Goal: Check status: Check status

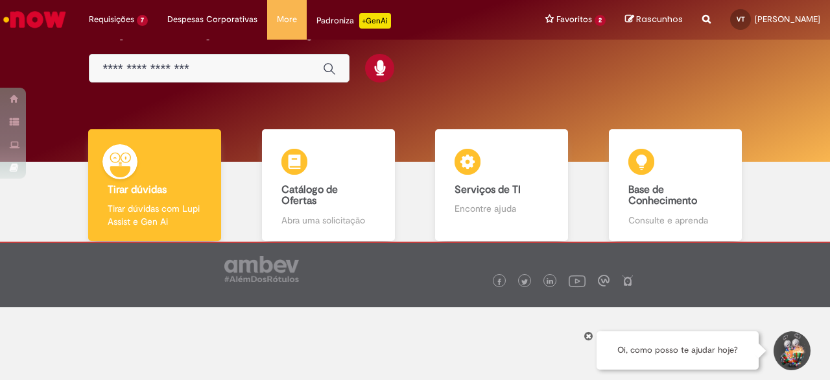
scroll to position [72, 0]
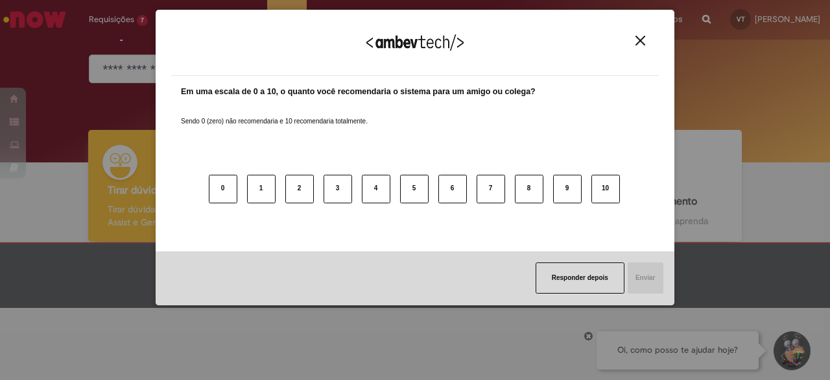
click at [637, 42] on img "Close" at bounding box center [641, 41] width 10 height 10
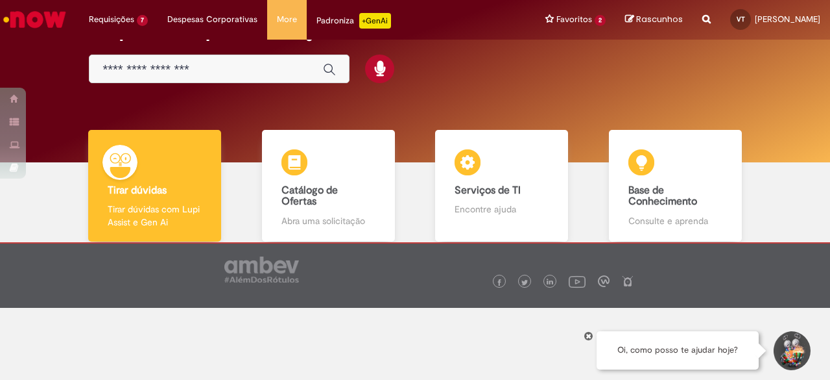
scroll to position [0, 0]
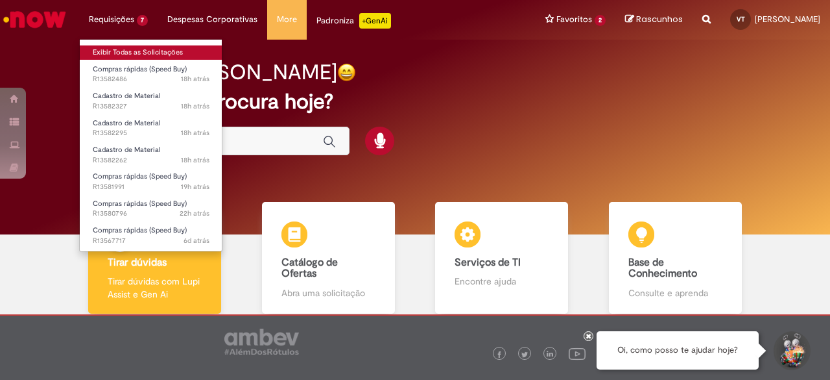
click at [123, 49] on link "Exibir Todas as Solicitações" at bounding box center [151, 52] width 143 height 14
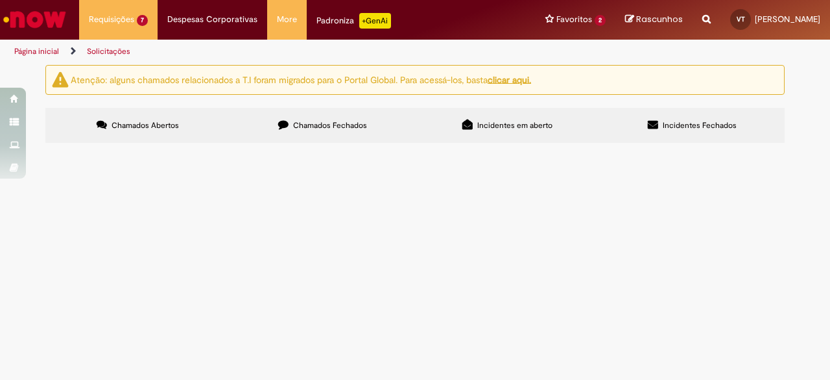
scroll to position [120, 0]
click at [0, 0] on span "Serviço de adequação de layout no armazém." at bounding box center [0, 0] width 0 height 0
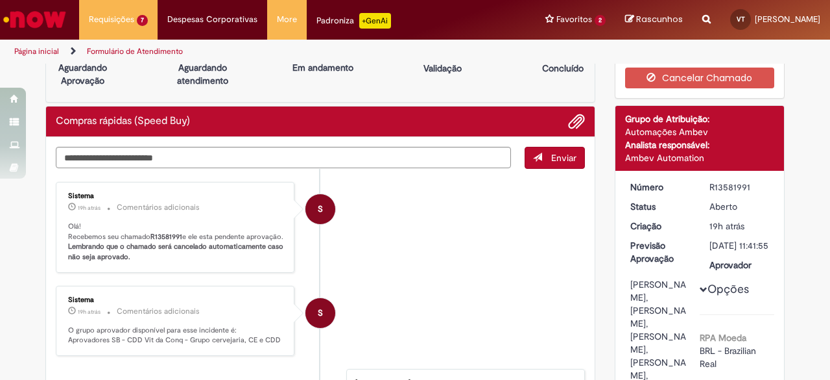
scroll to position [36, 0]
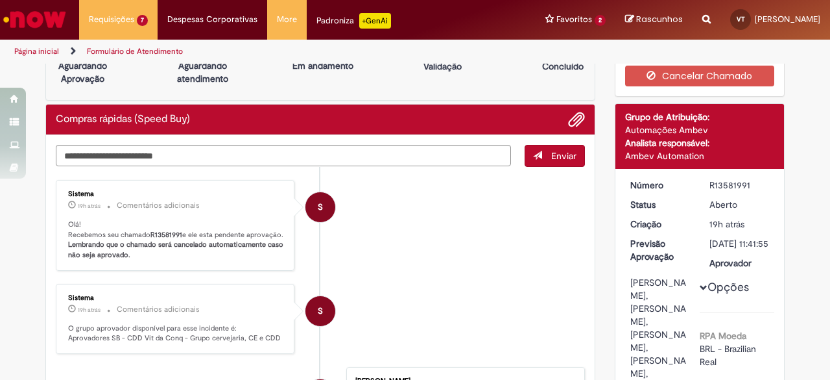
drag, startPoint x: 706, startPoint y: 185, endPoint x: 751, endPoint y: 187, distance: 44.2
click at [751, 187] on div "R13581991" at bounding box center [740, 184] width 60 height 13
copy div "R13581991"
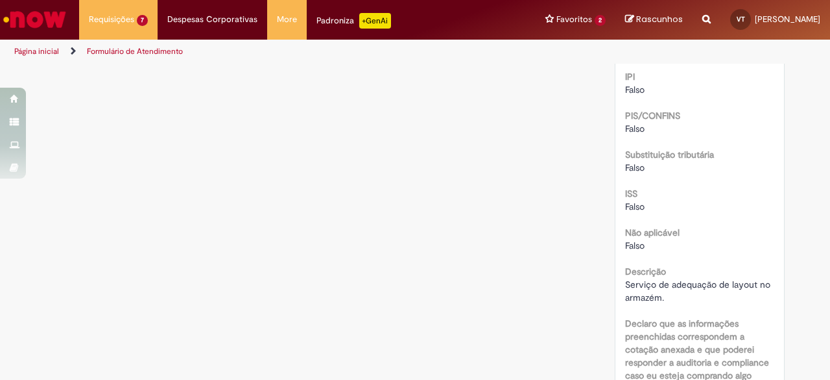
scroll to position [1608, 0]
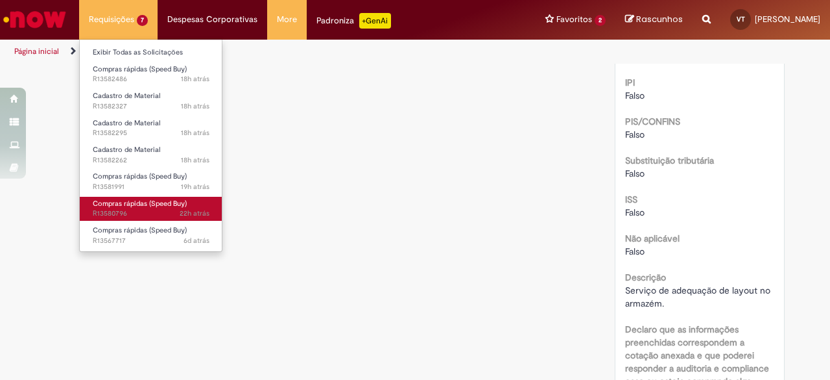
click at [150, 197] on link "Compras rápidas (Speed Buy) 22h atrás 22 horas atrás R13580796" at bounding box center [151, 209] width 143 height 24
